Goal: Transaction & Acquisition: Subscribe to service/newsletter

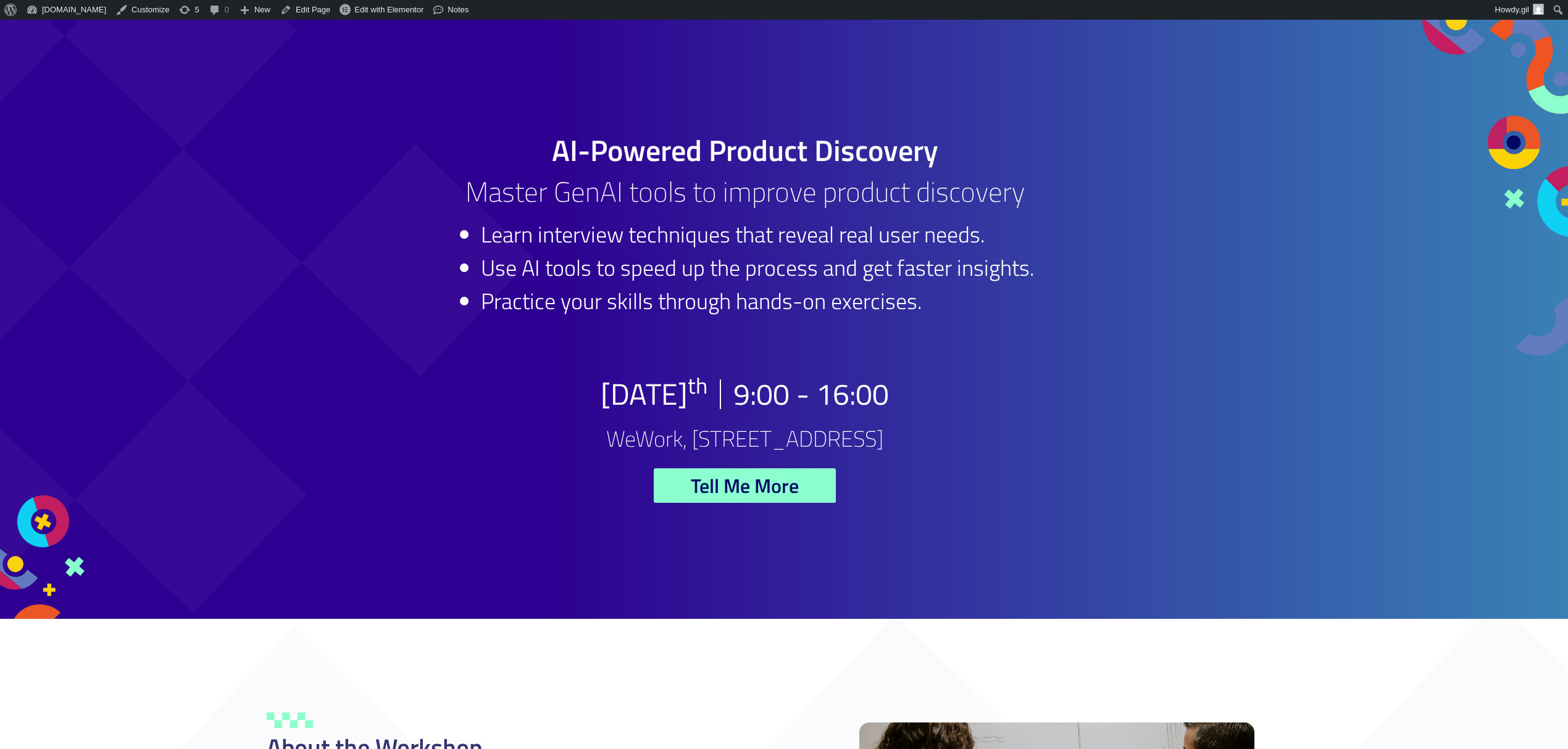
click at [657, 396] on h2 "[DATE]" at bounding box center [654, 394] width 107 height 30
click at [680, 386] on h2 "[DATE]" at bounding box center [654, 394] width 107 height 30
click at [737, 485] on span "Tell Me More" at bounding box center [745, 486] width 108 height 20
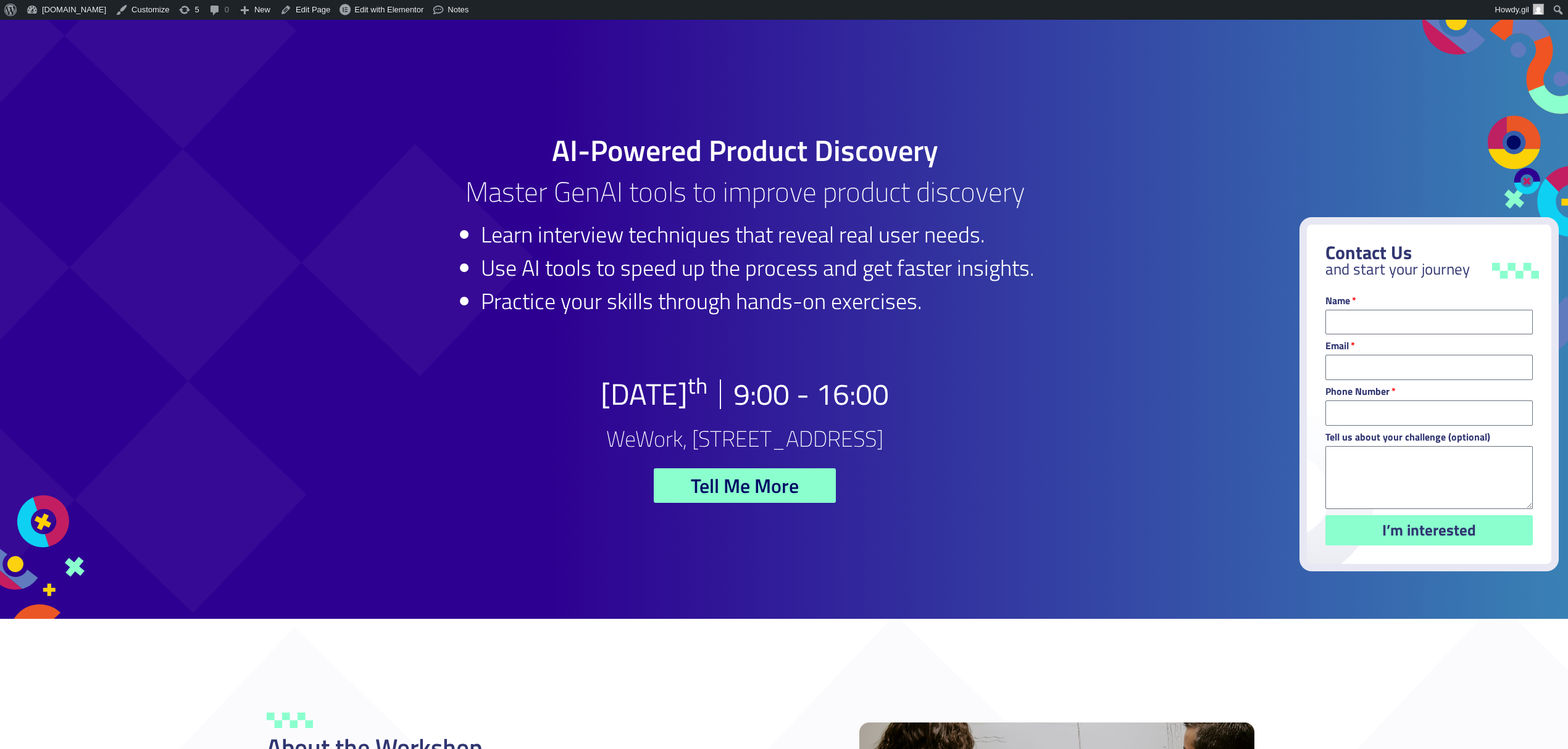
click at [1186, 548] on div "AI-Powered Product Discovery Master GenAI tools to improve product discovery Le…" at bounding box center [745, 320] width 1019 height 599
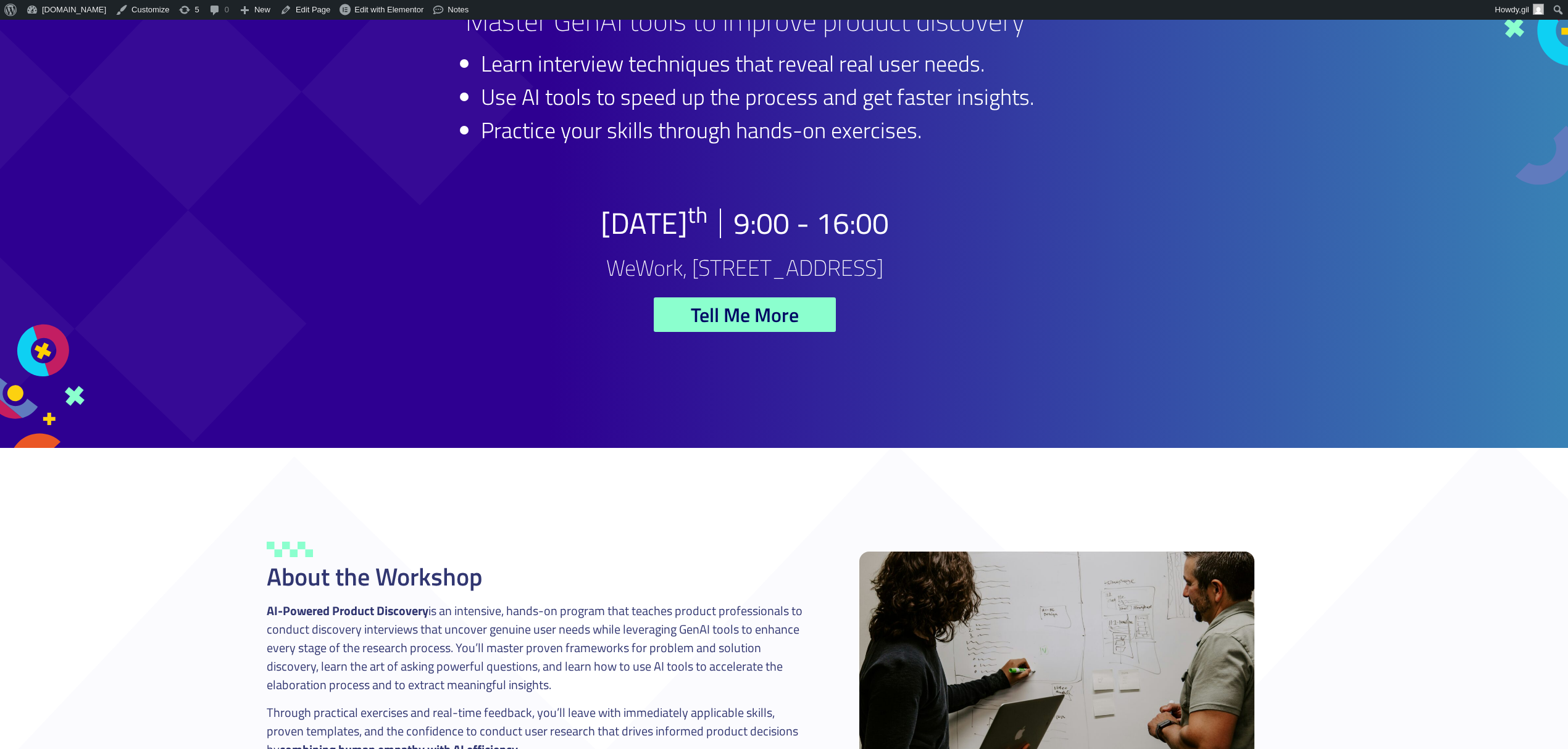
scroll to position [209, 0]
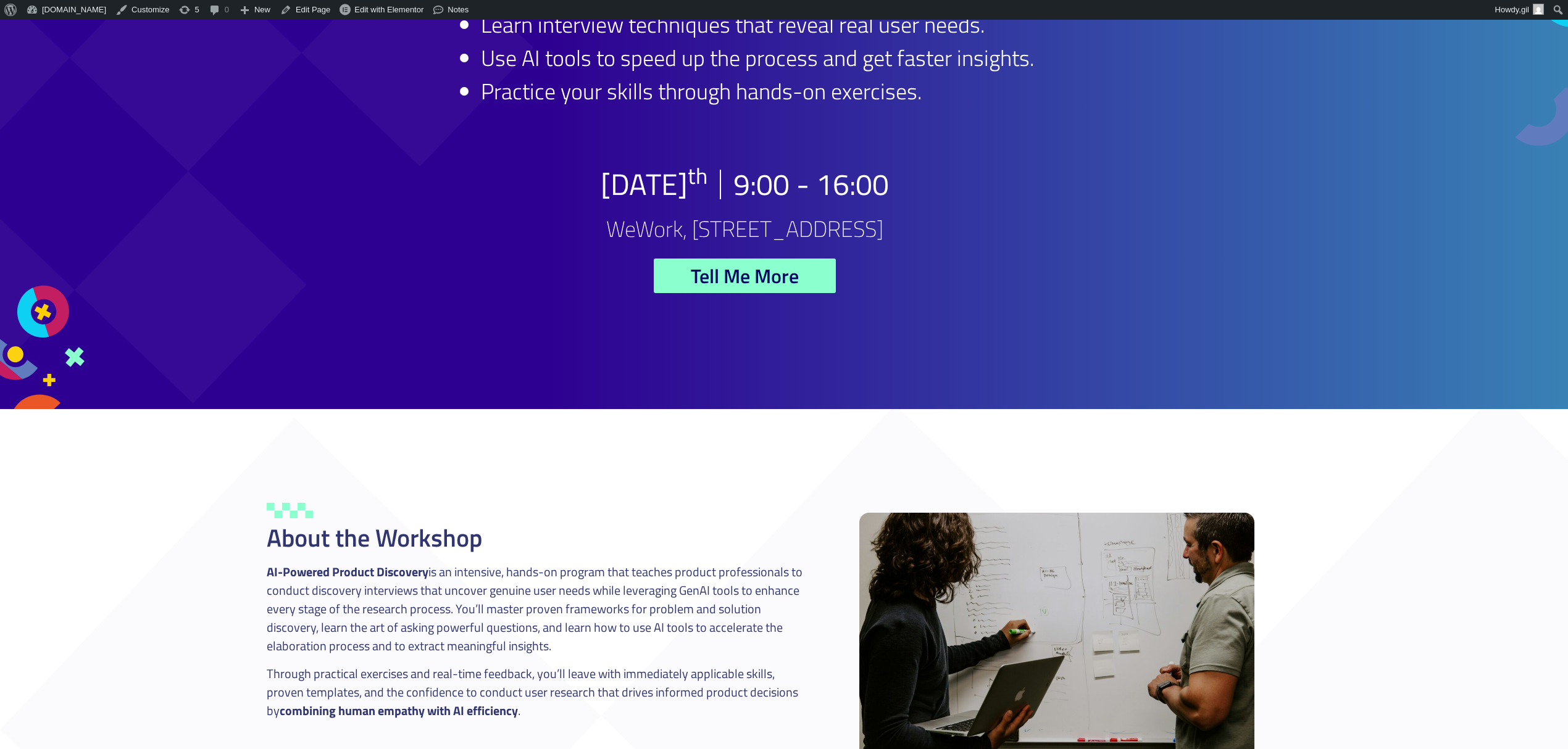
click at [764, 281] on span "Tell Me More" at bounding box center [745, 275] width 108 height 20
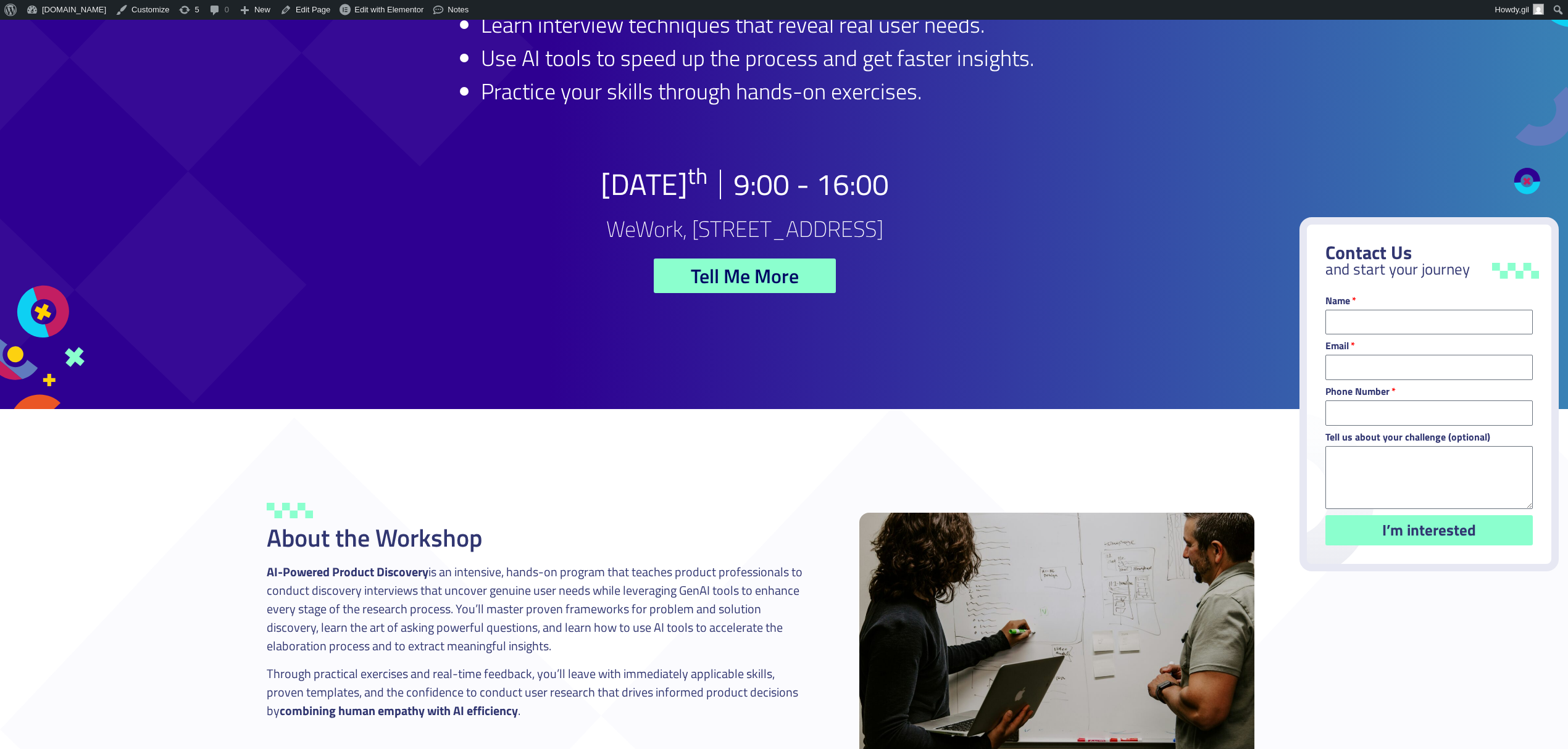
click at [1526, 178] on link "Close" at bounding box center [1521, 175] width 43 height 43
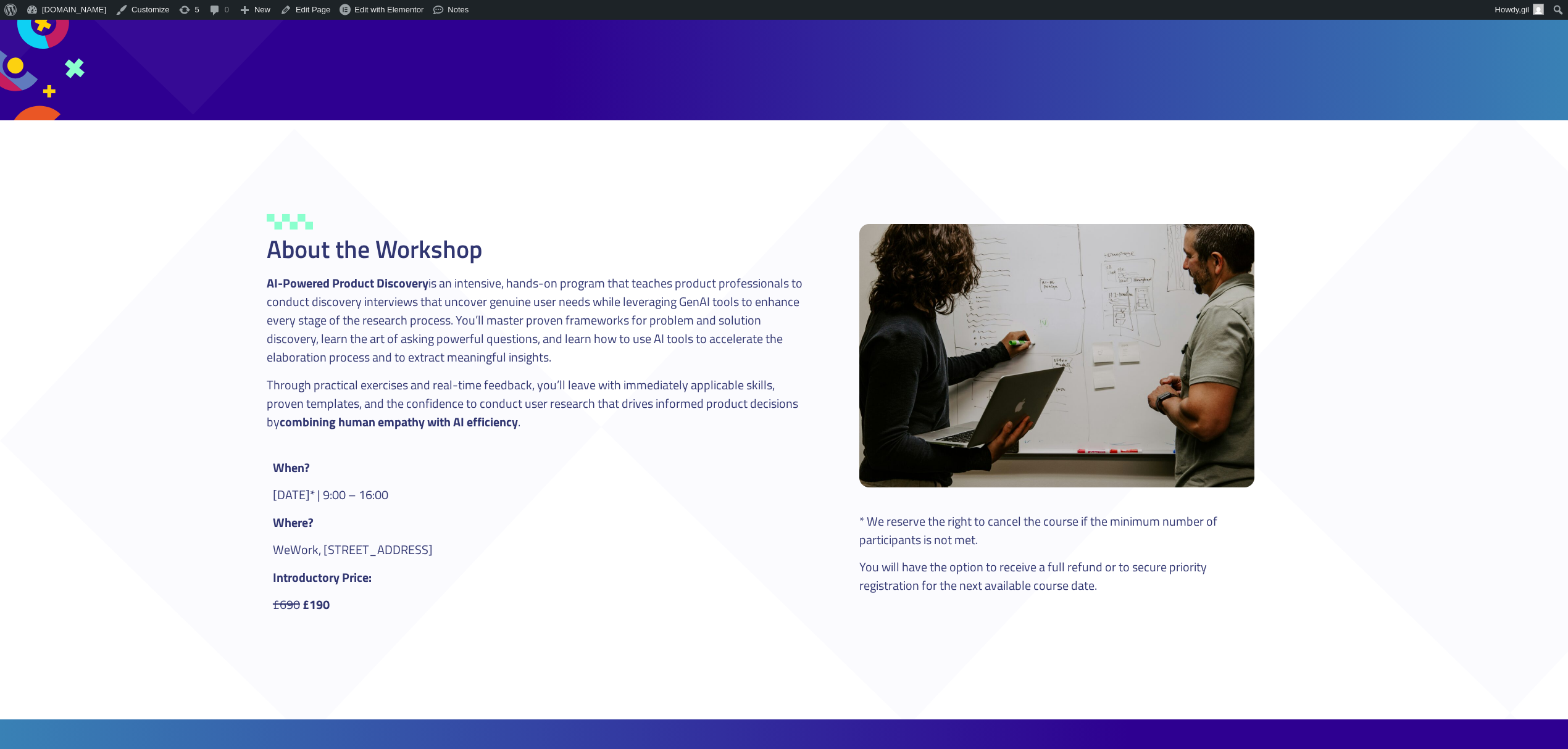
scroll to position [539, 0]
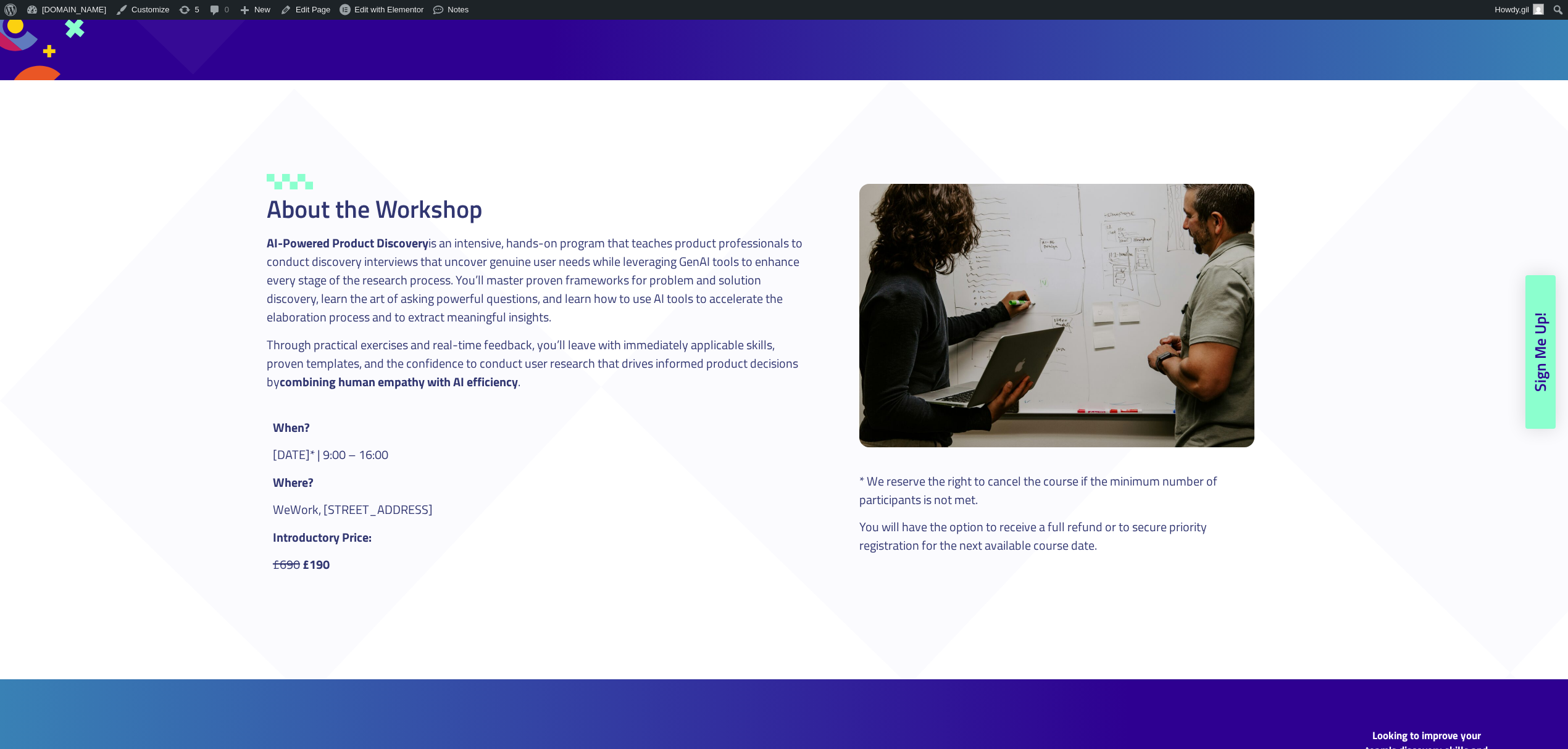
click at [1547, 359] on span "Sign Me Up!" at bounding box center [1540, 352] width 16 height 80
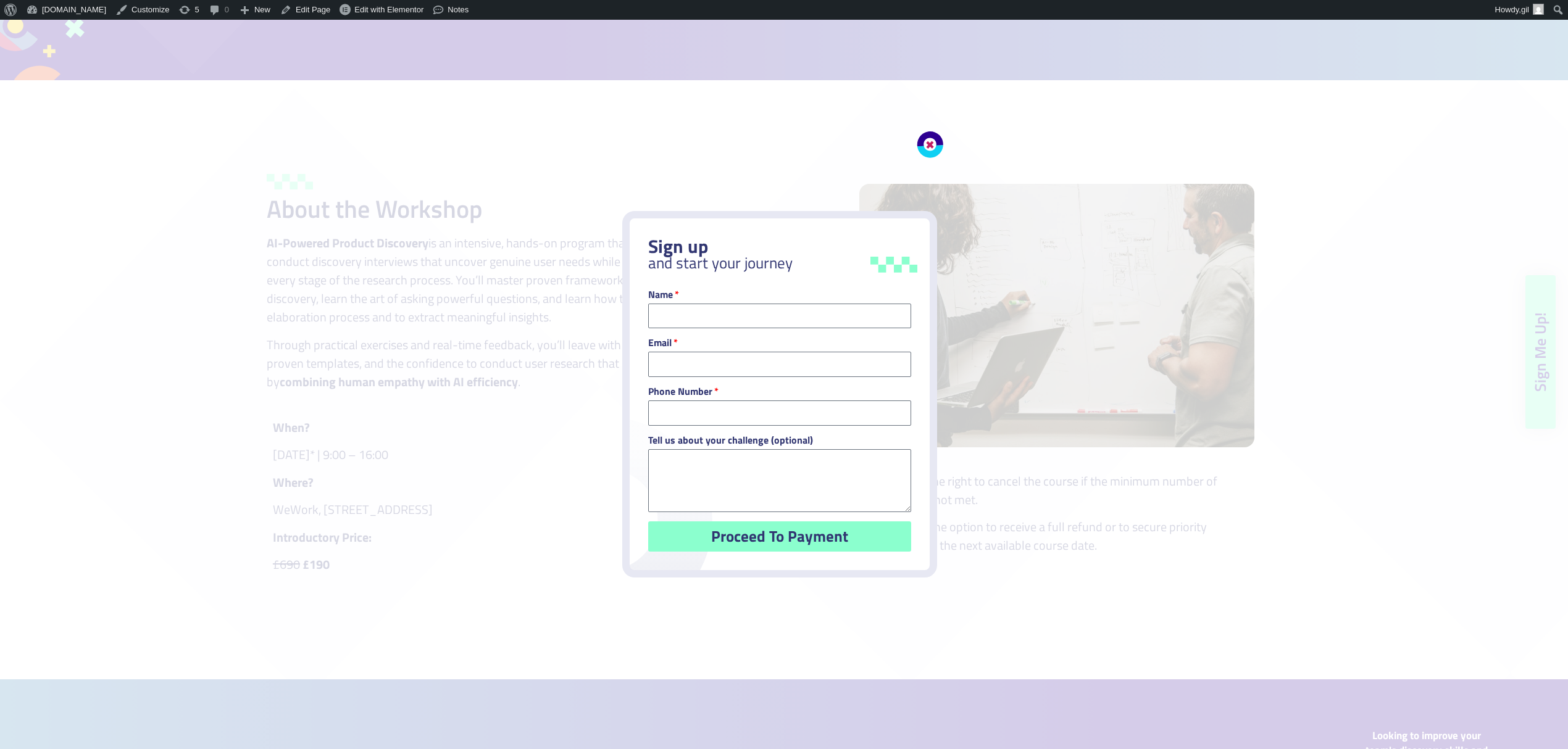
click at [931, 139] on link "Close" at bounding box center [925, 139] width 43 height 43
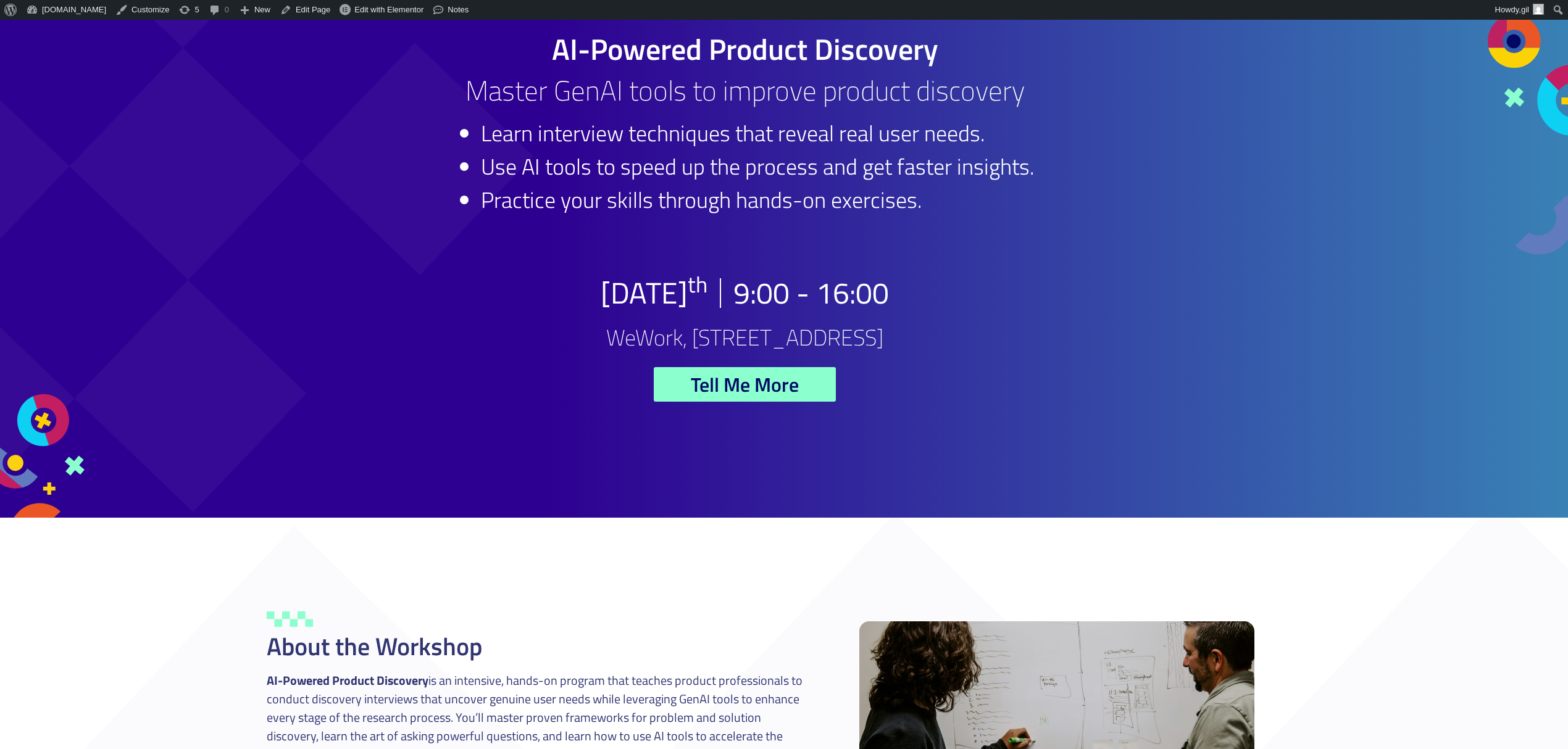
scroll to position [19, 0]
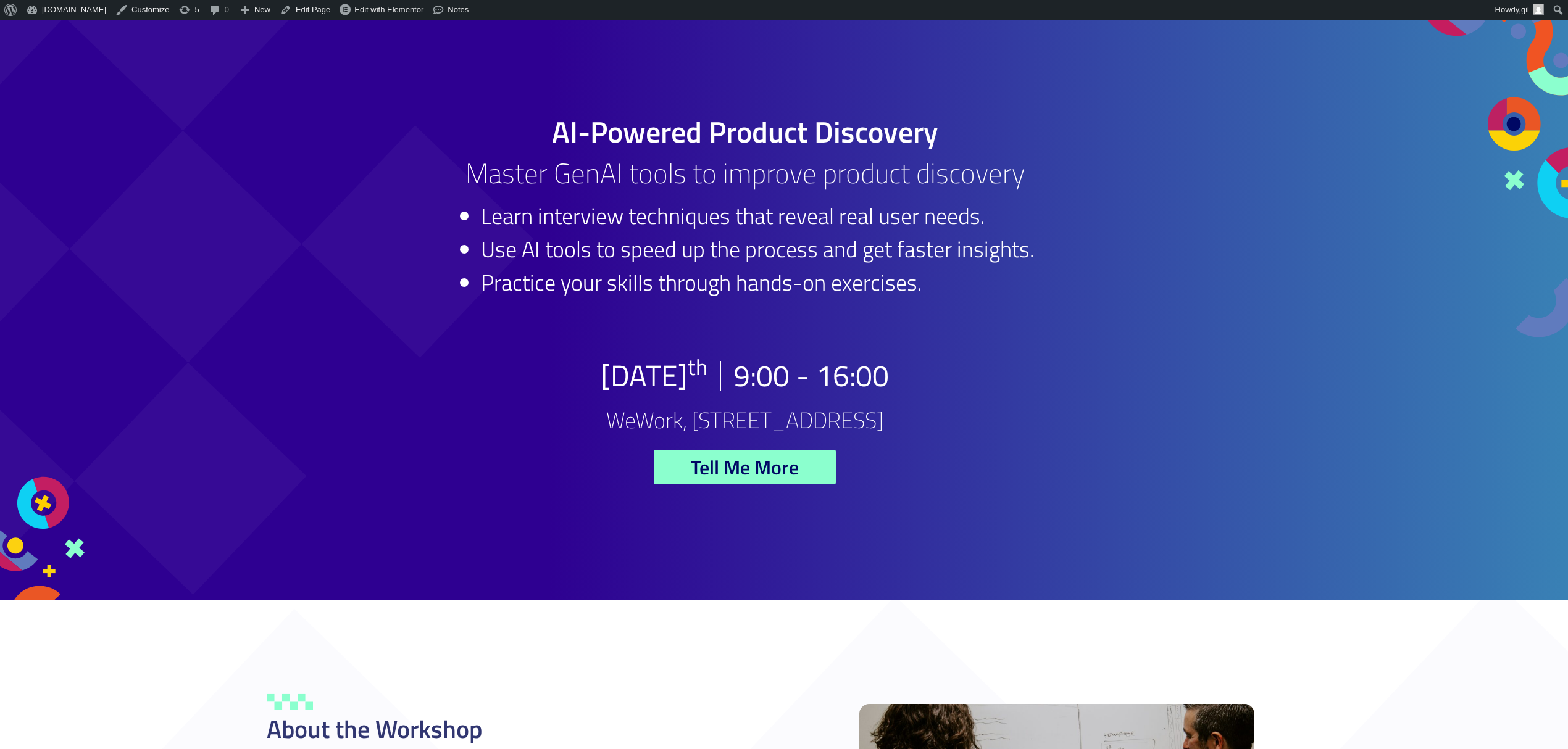
click at [652, 388] on h2 "[DATE]" at bounding box center [654, 376] width 107 height 30
click at [374, 10] on span "Edit with Elementor" at bounding box center [389, 10] width 69 height 10
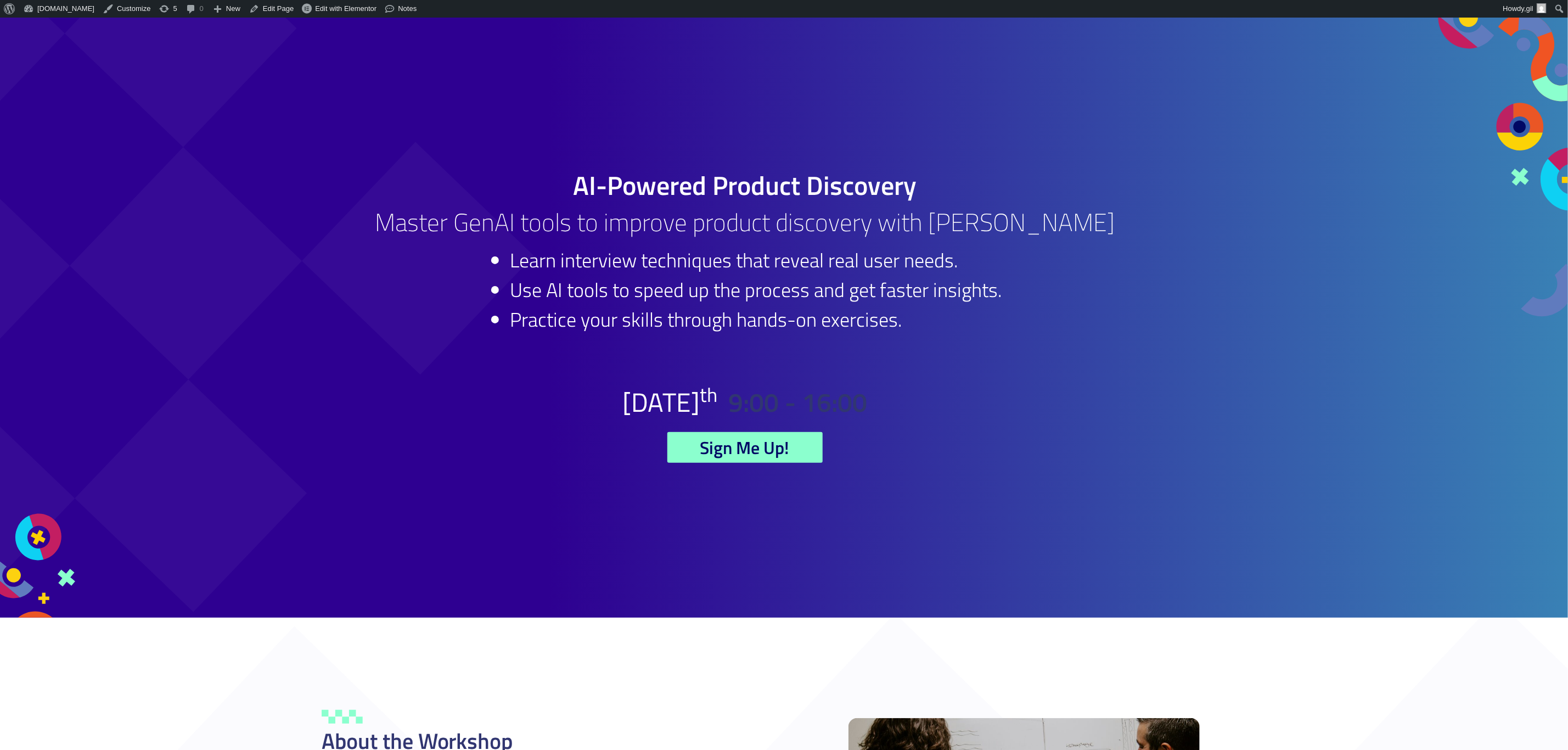
scroll to position [82, 0]
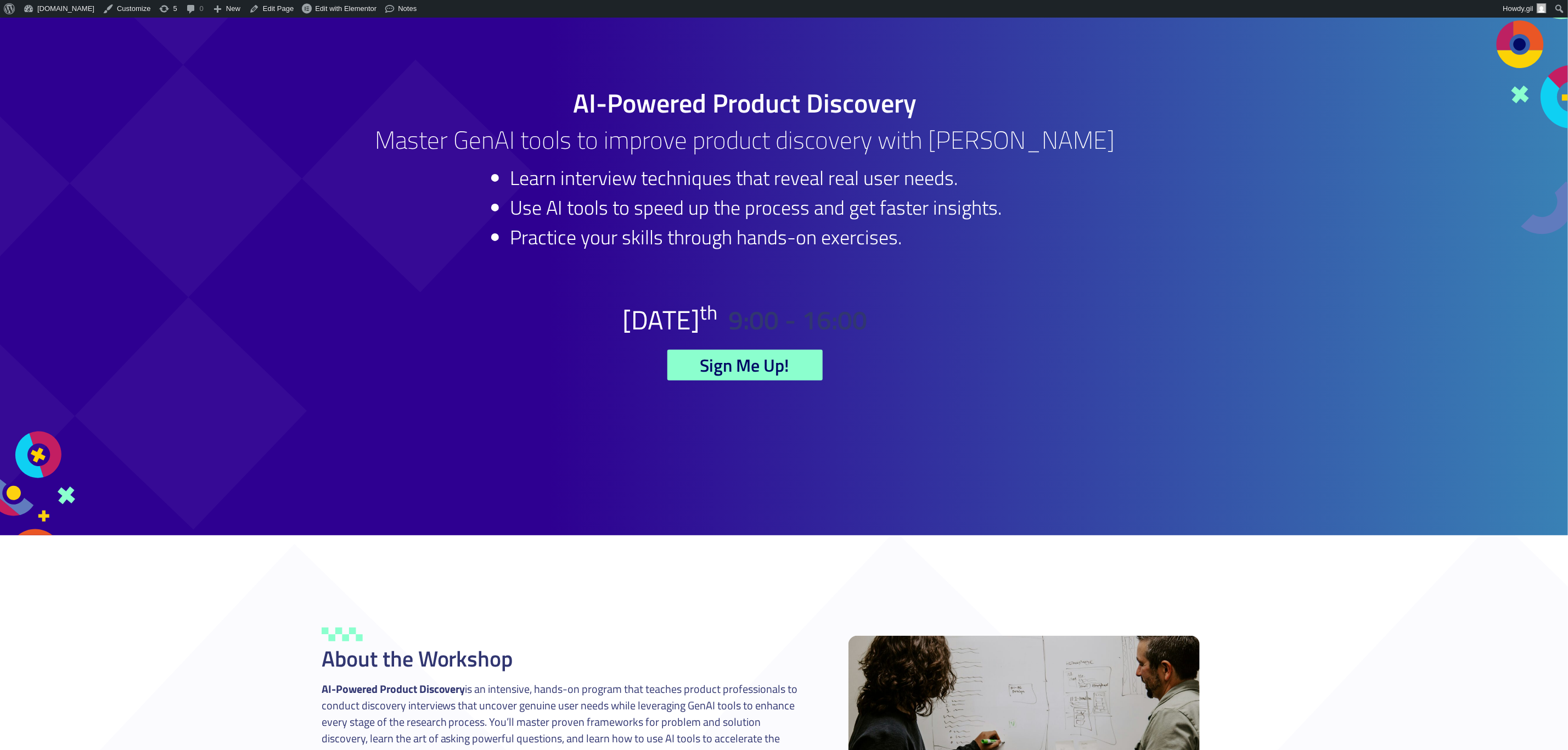
click at [671, 307] on h2 "[DATE]" at bounding box center [670, 320] width 95 height 26
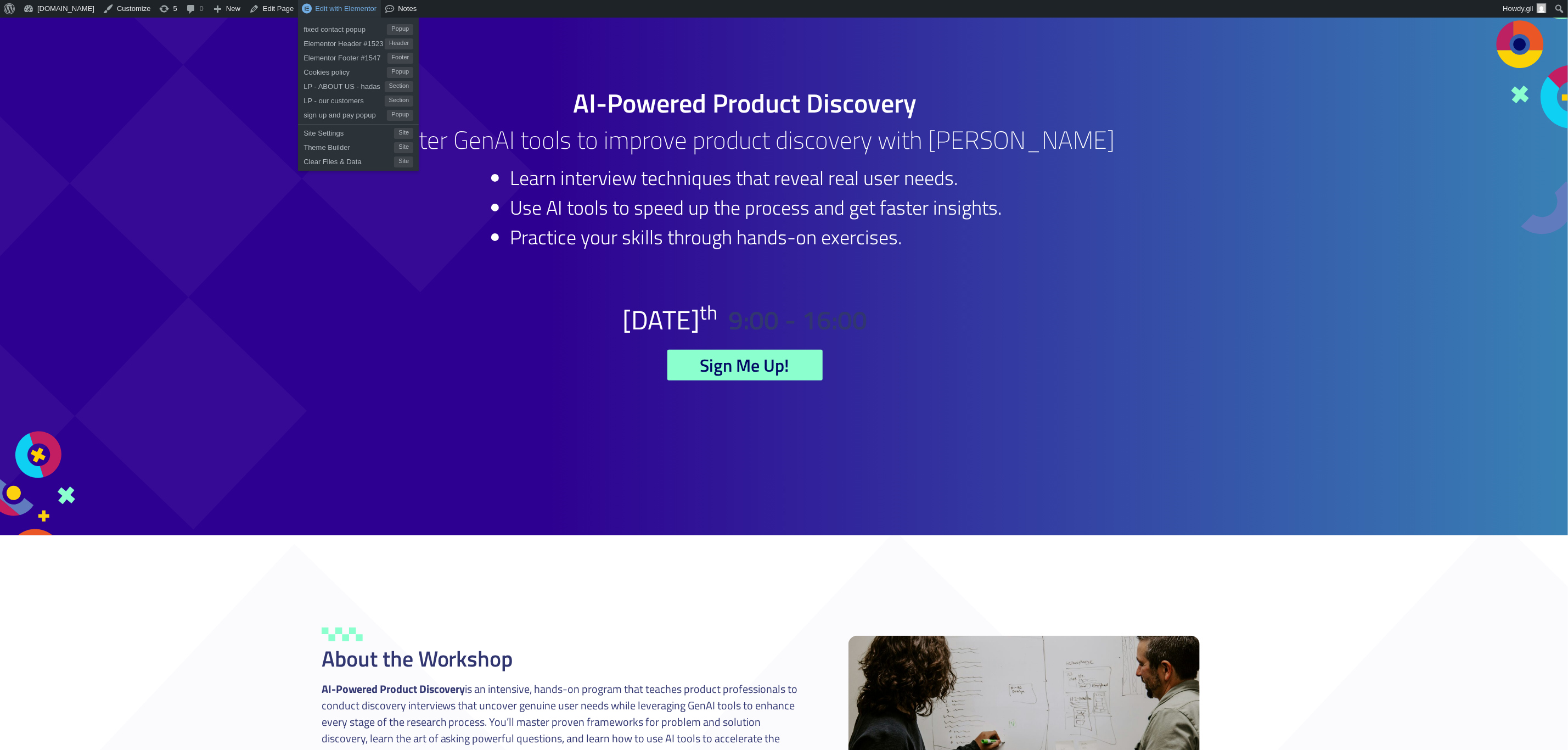
click at [336, 11] on span "Edit with Elementor" at bounding box center [346, 9] width 61 height 9
